Goal: Transaction & Acquisition: Obtain resource

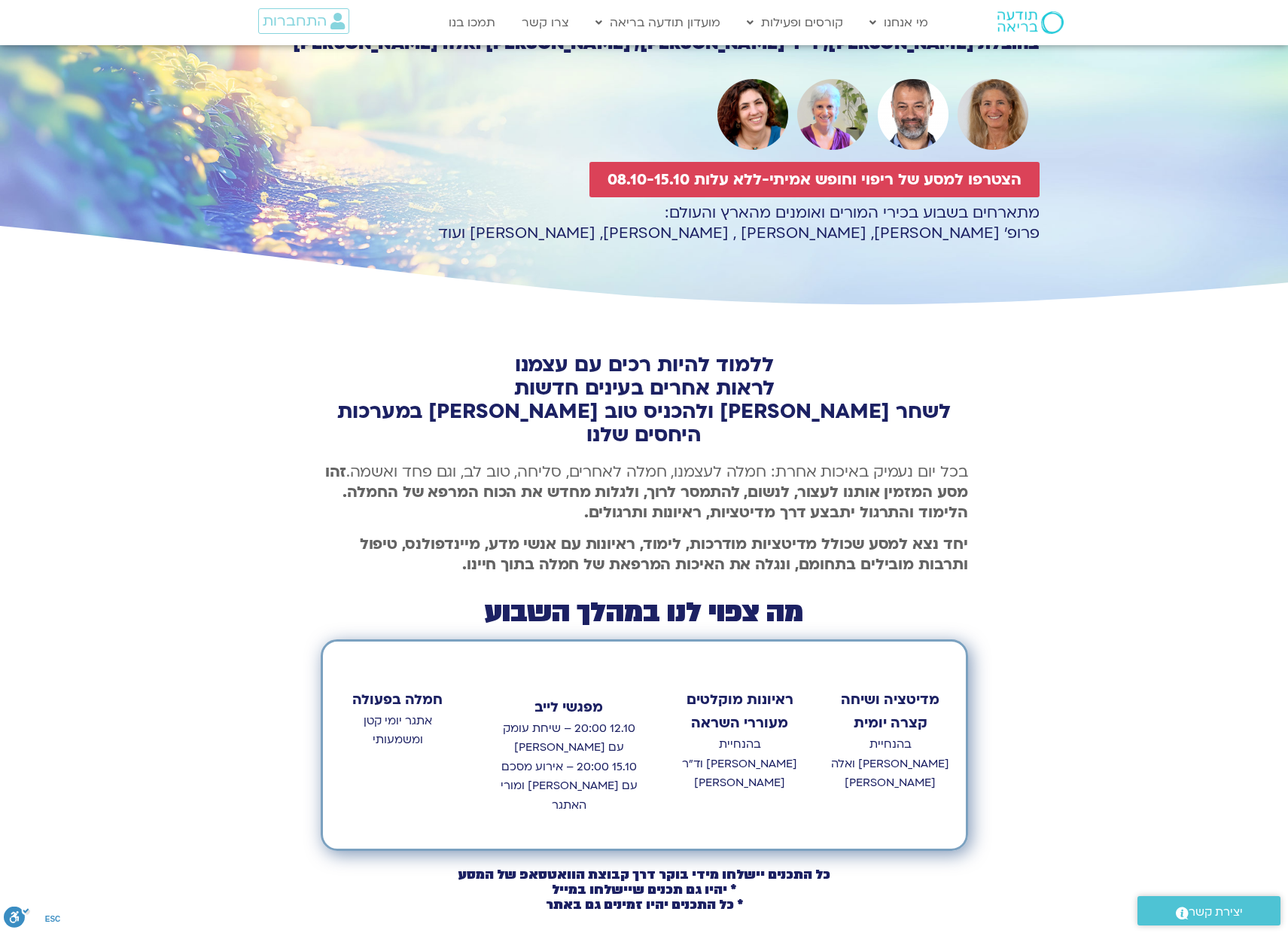
scroll to position [156, 0]
click at [741, 175] on span "הצטרפו למסע של ריפוי וחופש אמיתי-ללא עלות 08.10-15.10" at bounding box center [814, 180] width 414 height 17
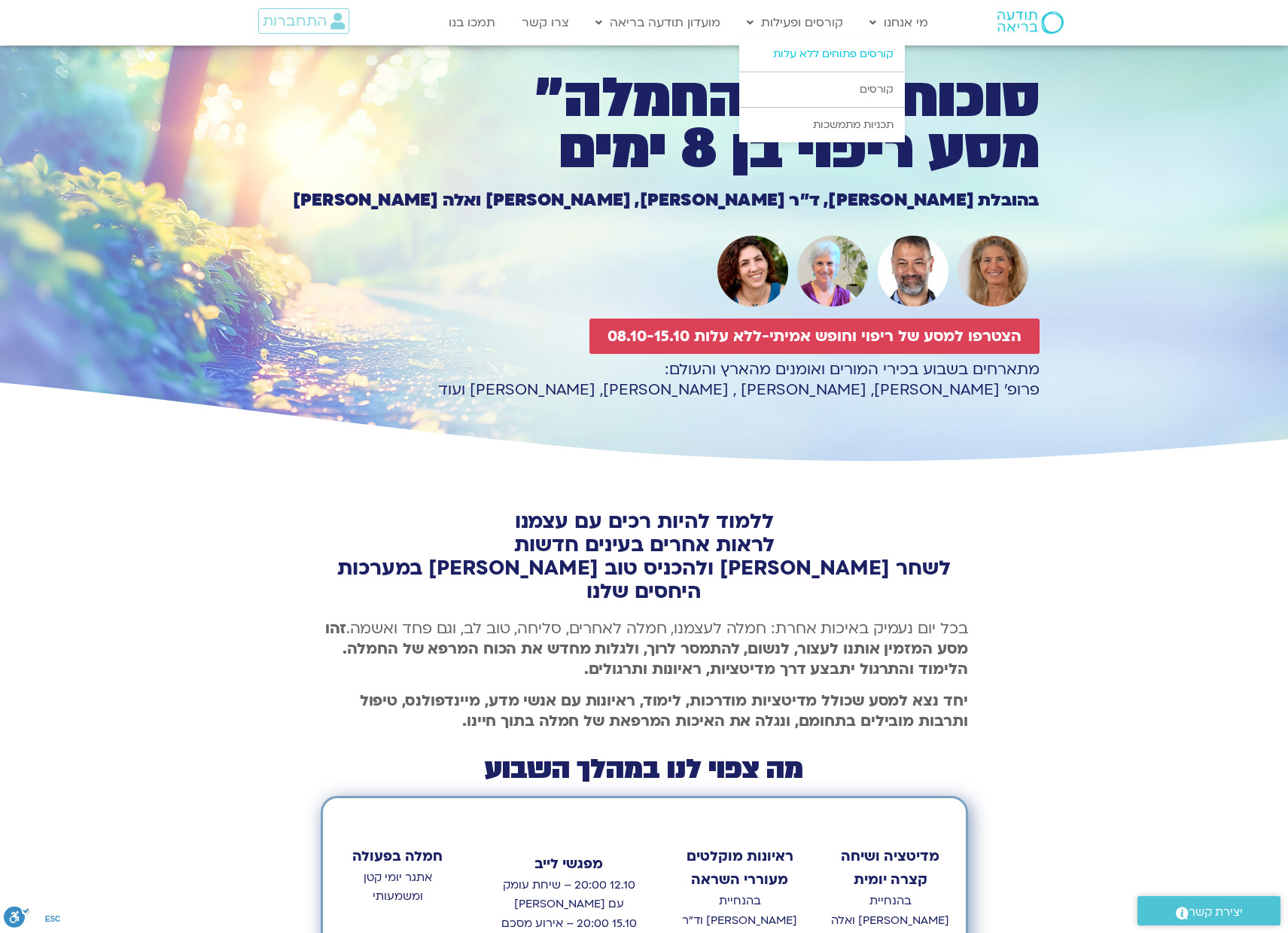
click at [813, 49] on link "קורסים פתוחים ללא עלות" at bounding box center [822, 54] width 166 height 35
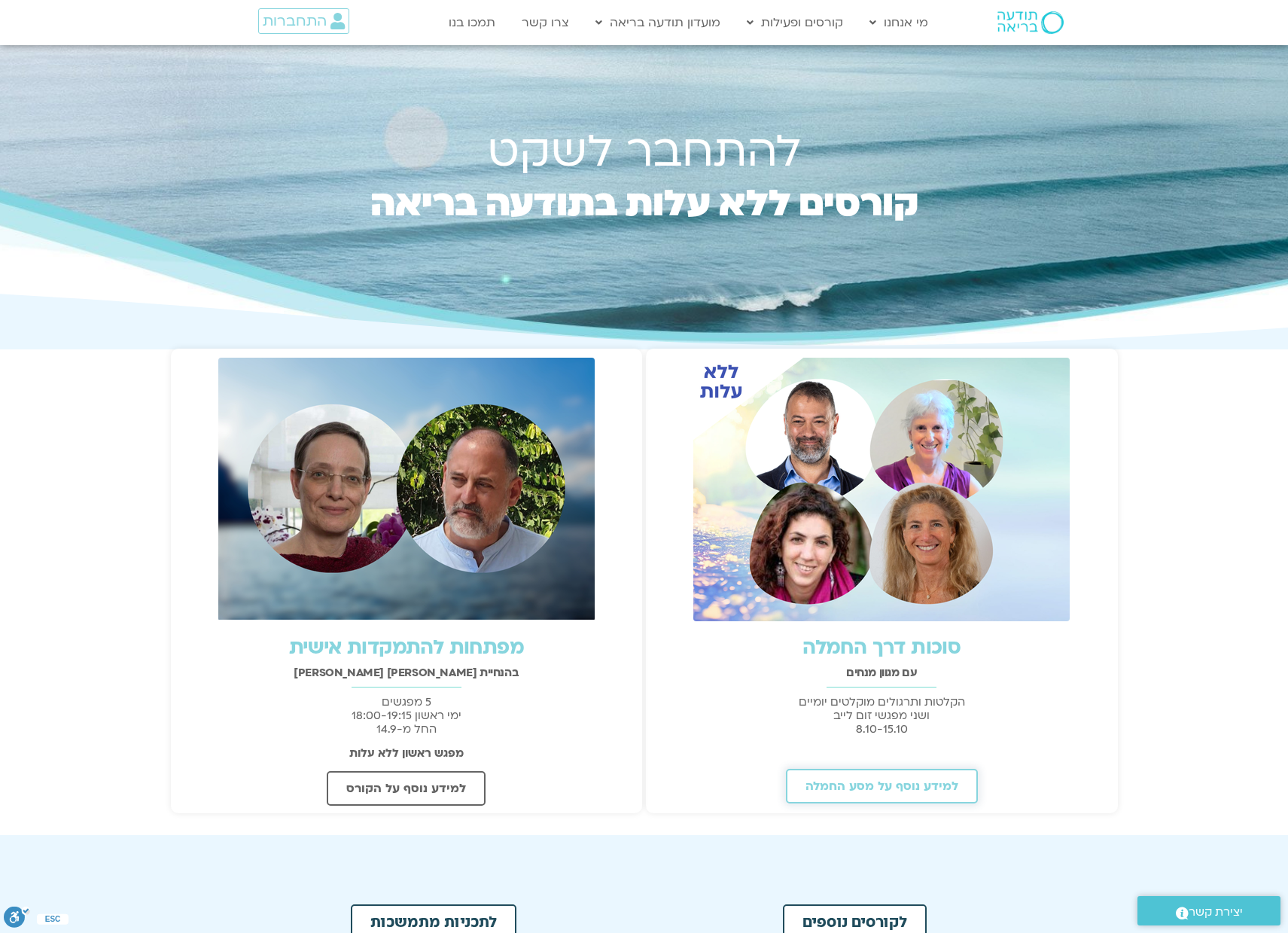
click at [877, 786] on span "למידע נוסף על מסע החמלה" at bounding box center [882, 786] width 153 height 13
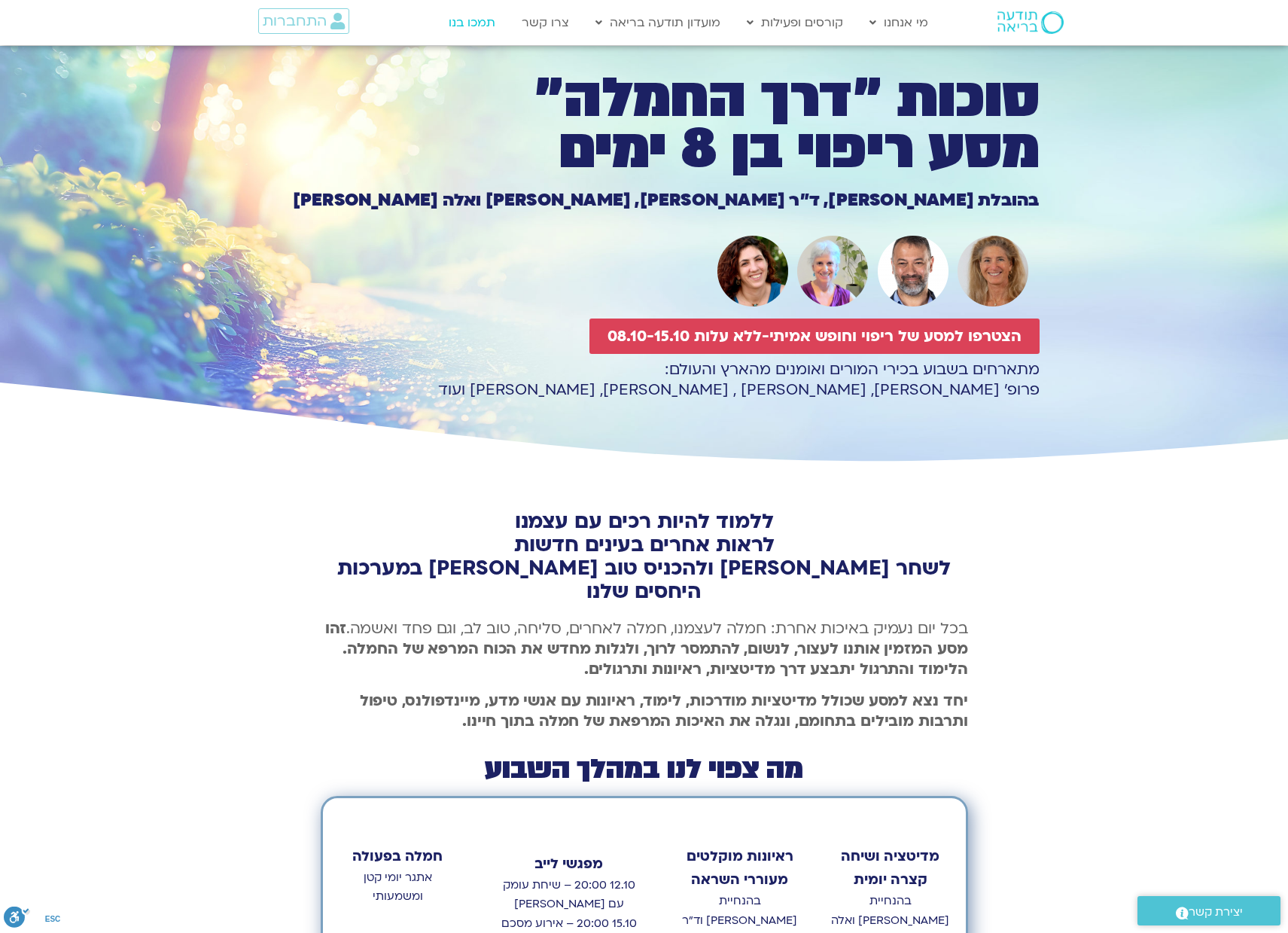
click at [484, 22] on link "תמכו בנו" at bounding box center [472, 22] width 62 height 29
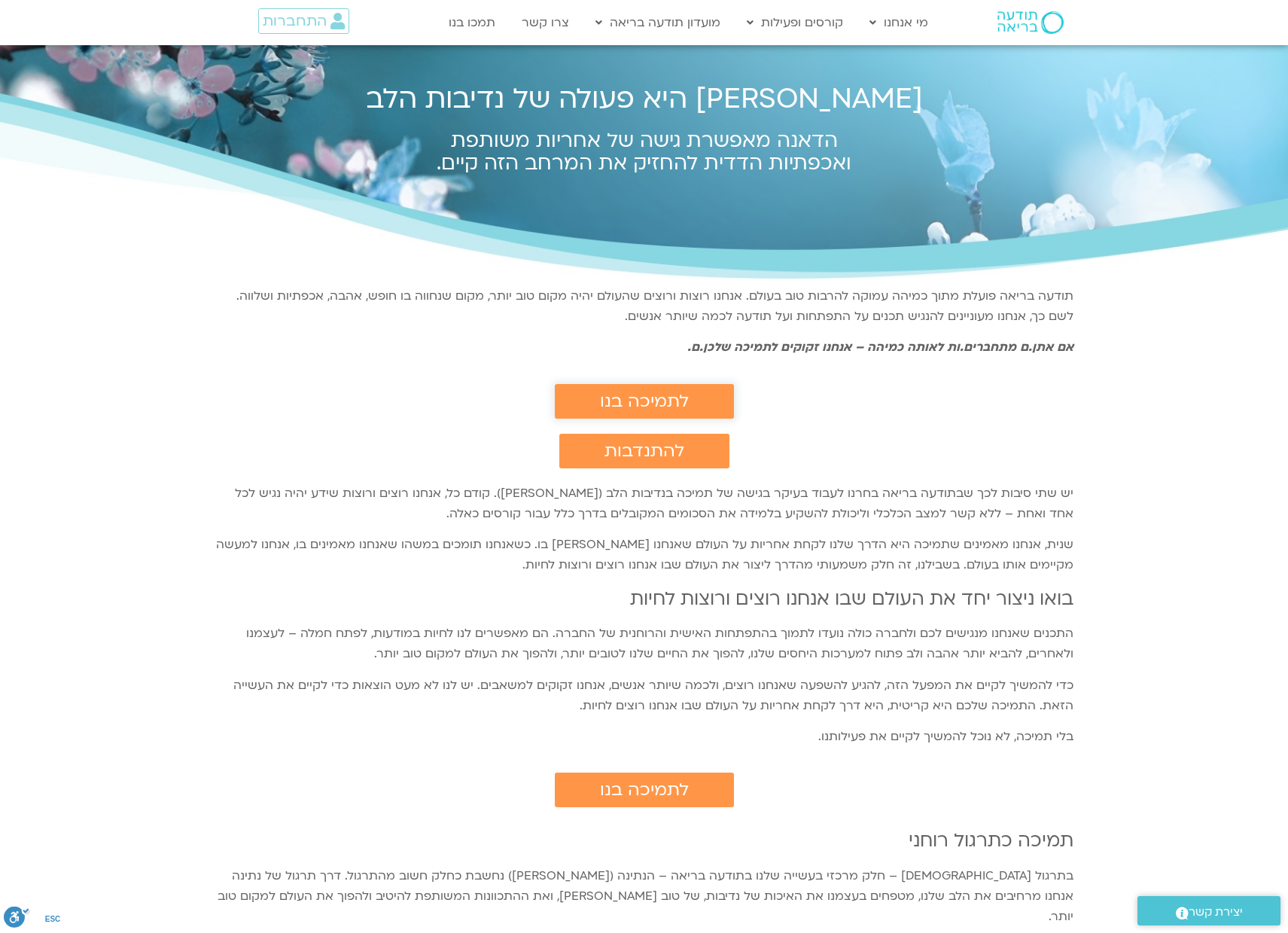
click at [622, 397] on span "לתמיכה בנו" at bounding box center [645, 401] width 89 height 20
